Goal: Find specific page/section: Find specific page/section

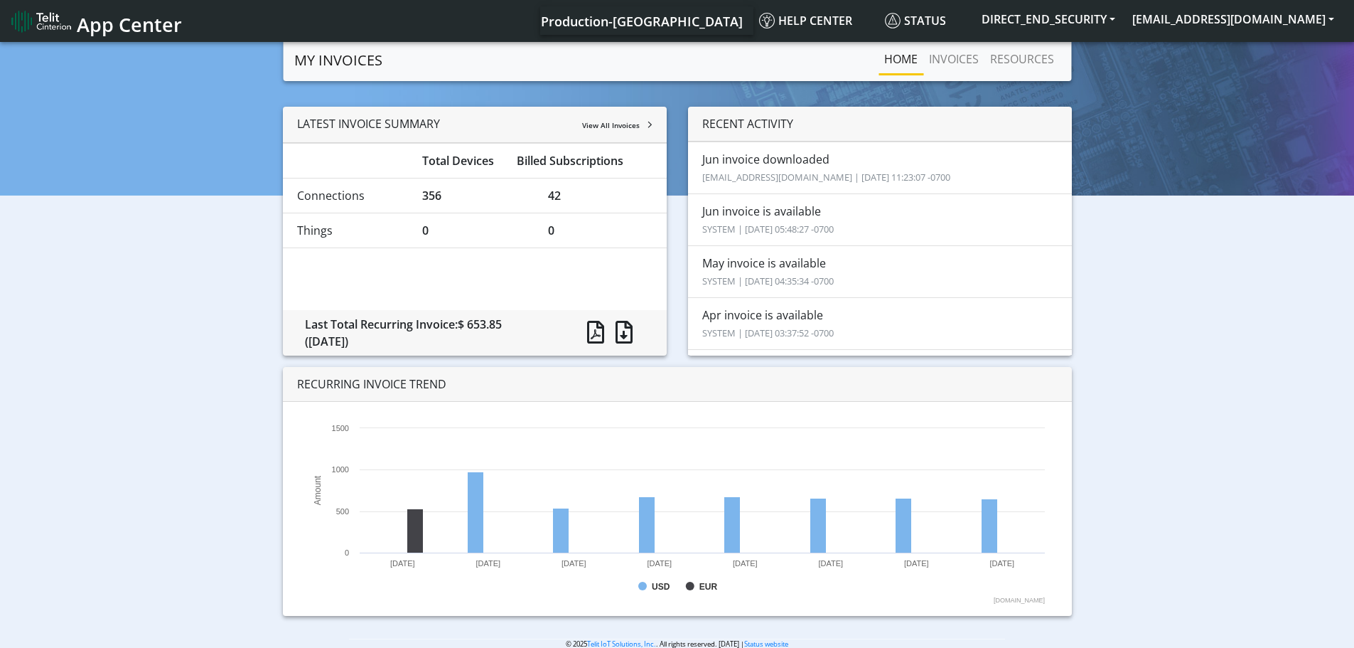
click at [783, 171] on small "[EMAIL_ADDRESS][DOMAIN_NAME] | [DATE] 11:23:07 -0700" at bounding box center [826, 177] width 248 height 13
click at [964, 58] on link "INVOICES" at bounding box center [954, 59] width 61 height 28
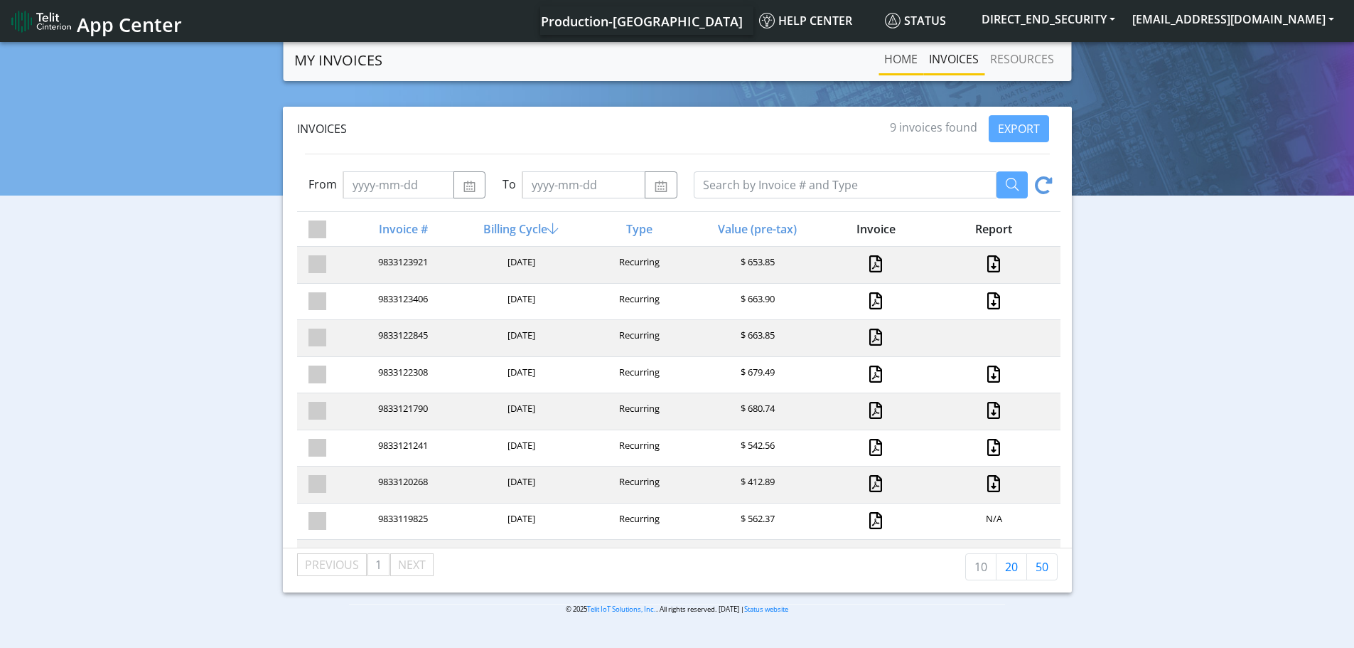
click at [899, 57] on link "Home" at bounding box center [901, 59] width 45 height 28
